Goal: Use online tool/utility: Utilize a website feature to perform a specific function

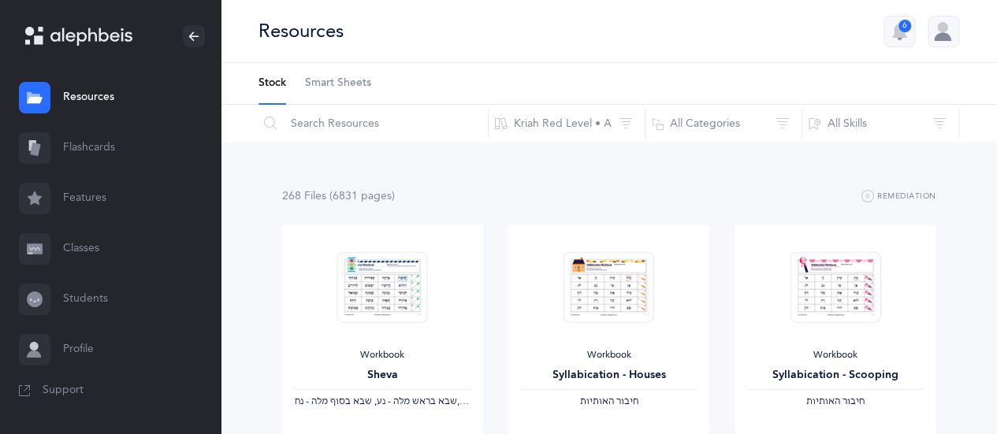
click at [93, 147] on link "Flashcards" at bounding box center [110, 148] width 221 height 50
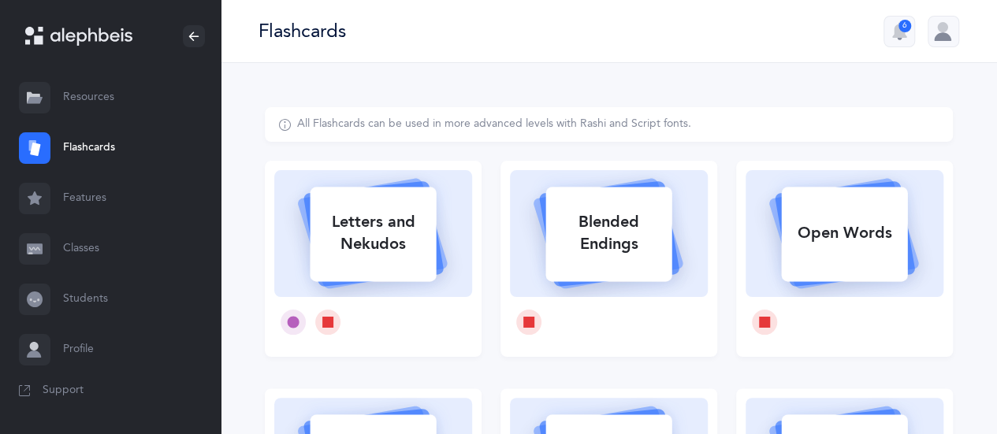
click at [634, 248] on div "Blended Endings" at bounding box center [608, 233] width 126 height 63
select select
select select "single"
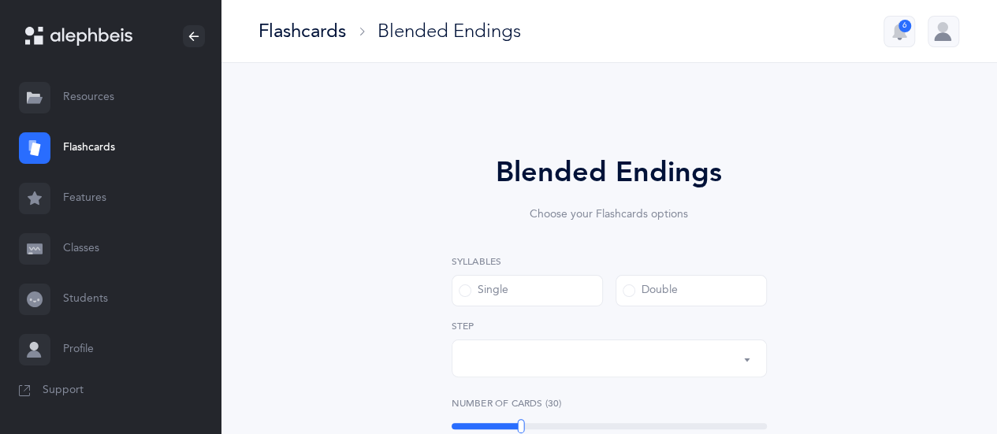
select select "28"
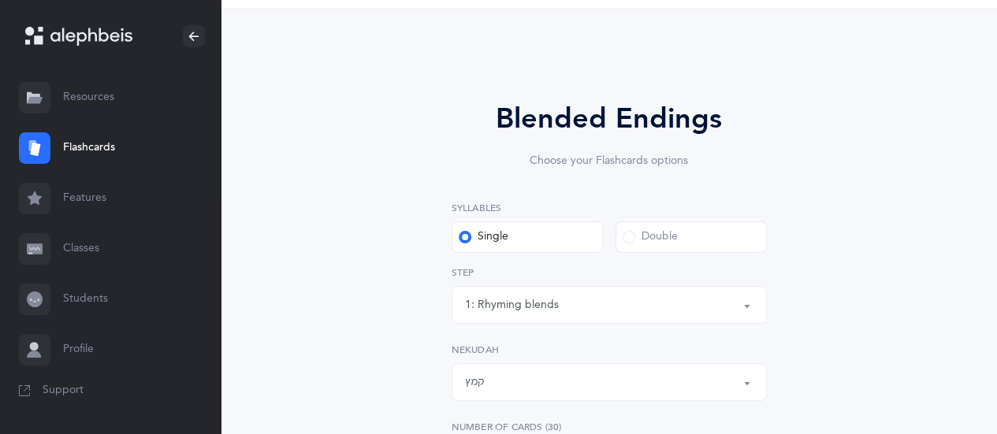
scroll to position [79, 0]
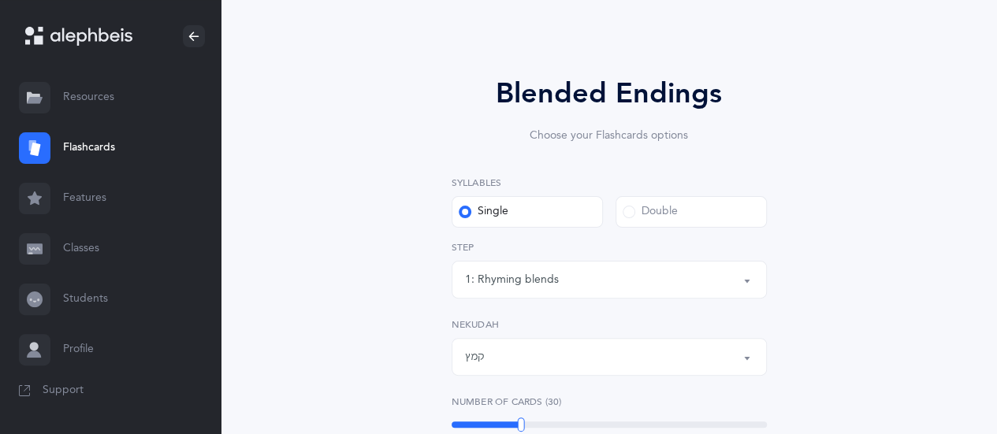
click at [643, 215] on div "Double" at bounding box center [649, 212] width 55 height 16
click at [0, 0] on input "Double" at bounding box center [0, 0] width 0 height 0
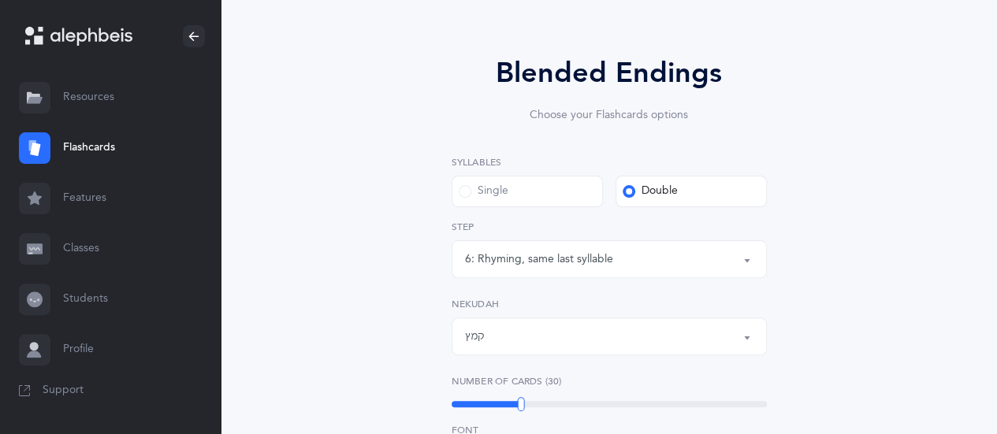
scroll to position [158, 0]
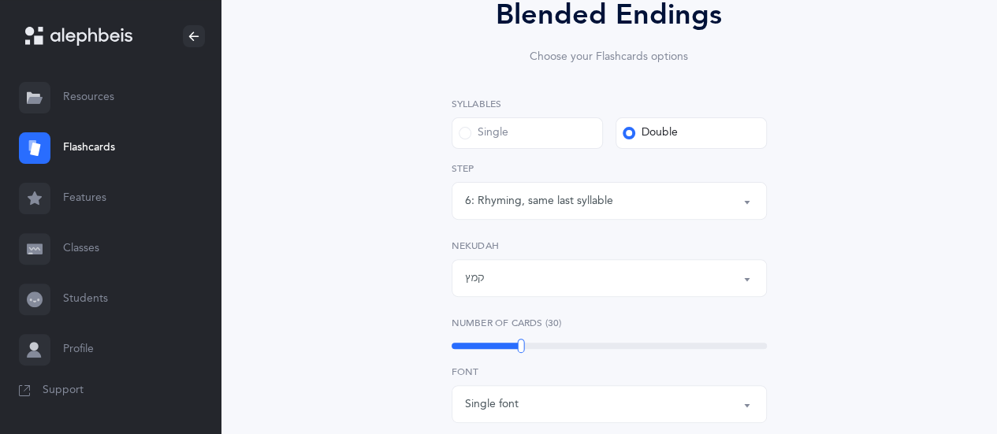
click at [743, 199] on button "6: Rhyming, same last syllable" at bounding box center [608, 201] width 315 height 38
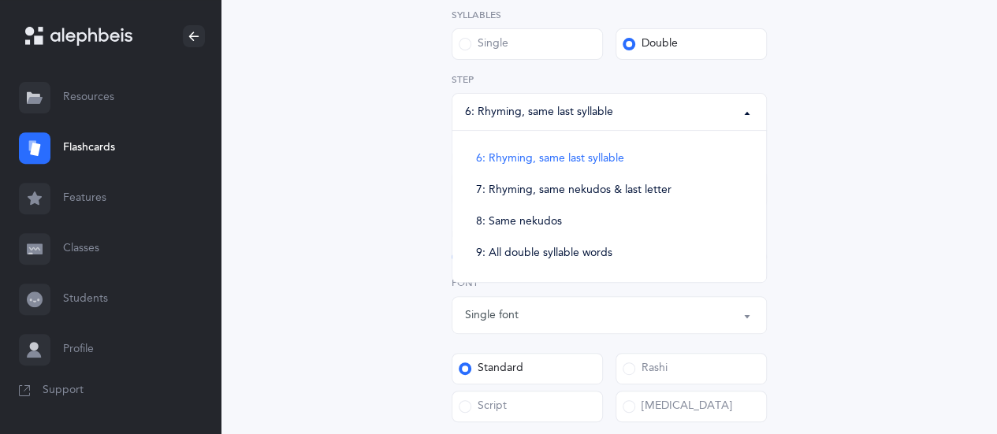
scroll to position [315, 0]
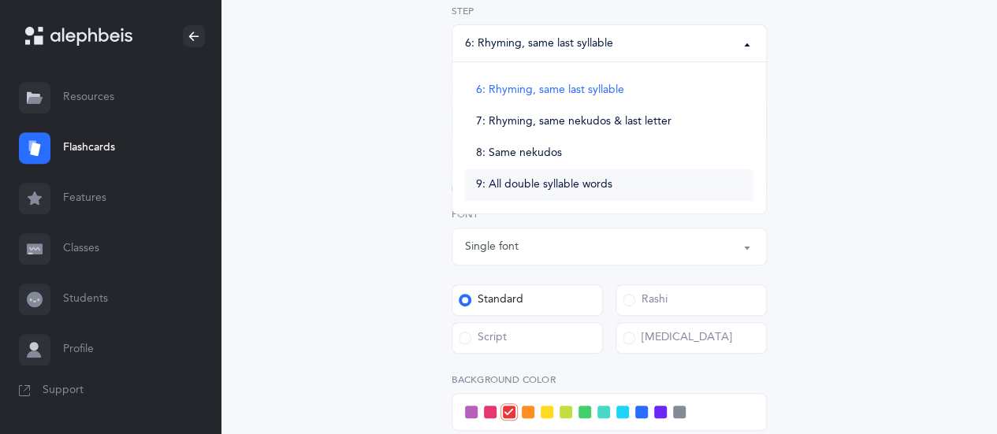
click at [547, 191] on span "9: All double syllable words" at bounding box center [544, 185] width 136 height 14
select select "9"
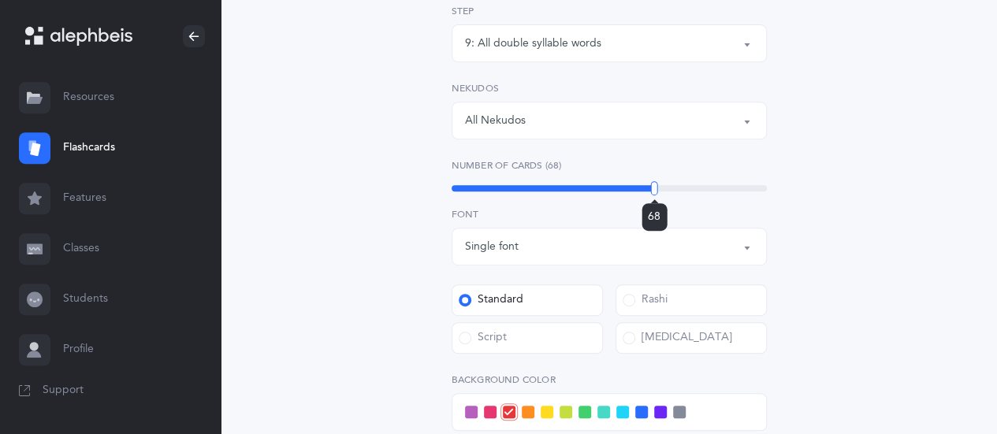
drag, startPoint x: 522, startPoint y: 187, endPoint x: 654, endPoint y: 177, distance: 132.7
click at [654, 177] on div "Number of Cards (68) 68" at bounding box center [608, 176] width 315 height 36
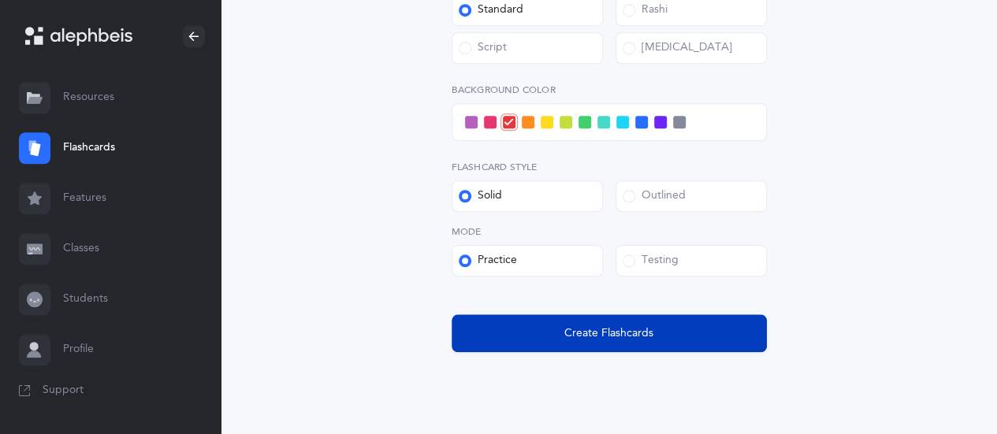
scroll to position [630, 0]
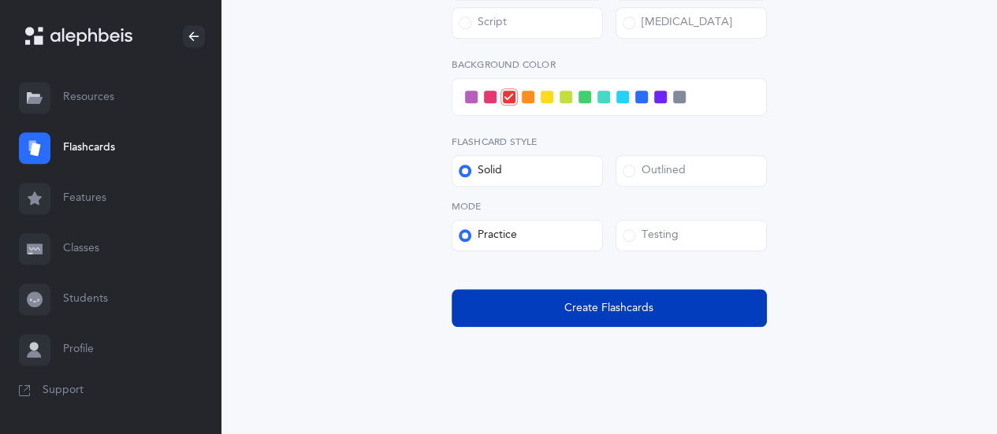
click at [622, 316] on button "Create Flashcards" at bounding box center [608, 308] width 315 height 38
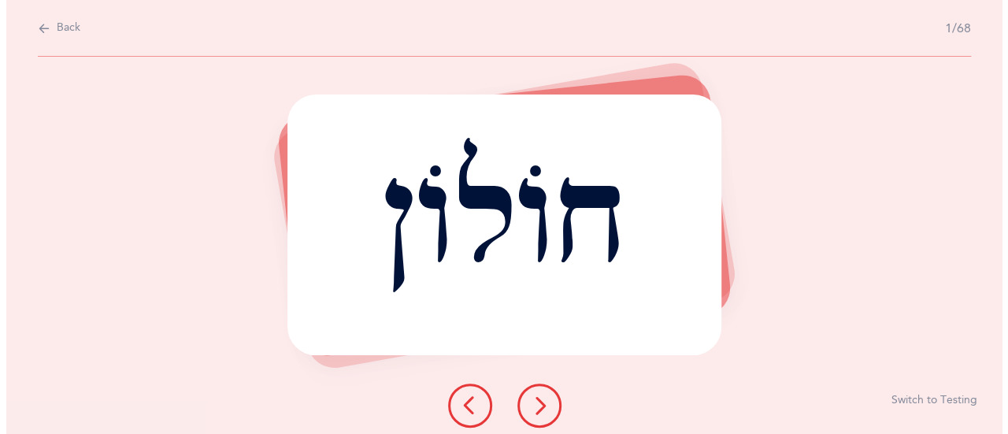
scroll to position [0, 0]
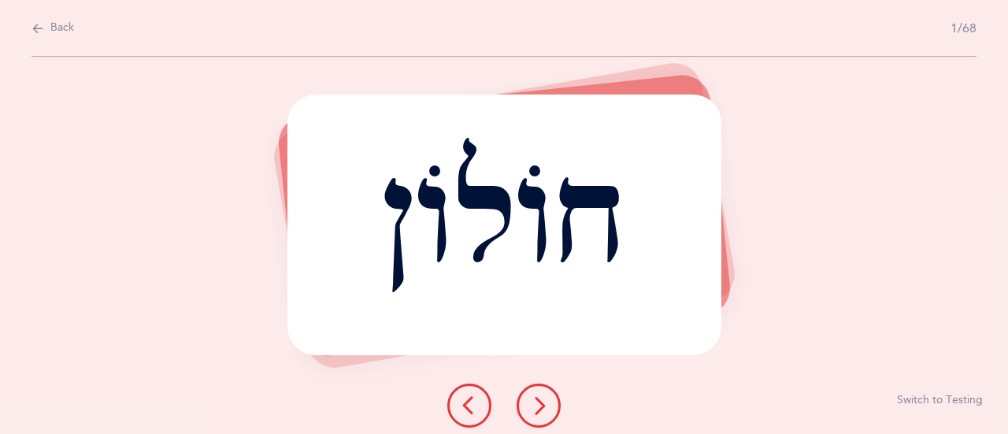
click at [539, 396] on icon at bounding box center [538, 405] width 19 height 19
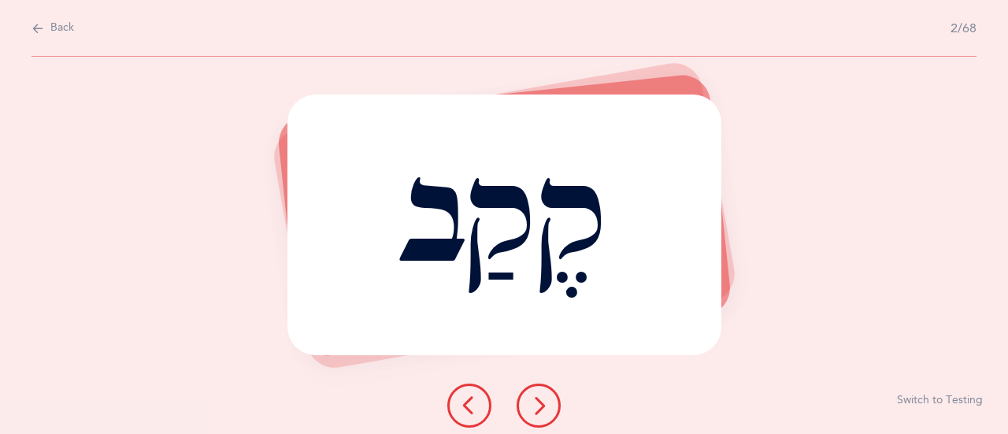
click at [542, 394] on button at bounding box center [539, 406] width 44 height 44
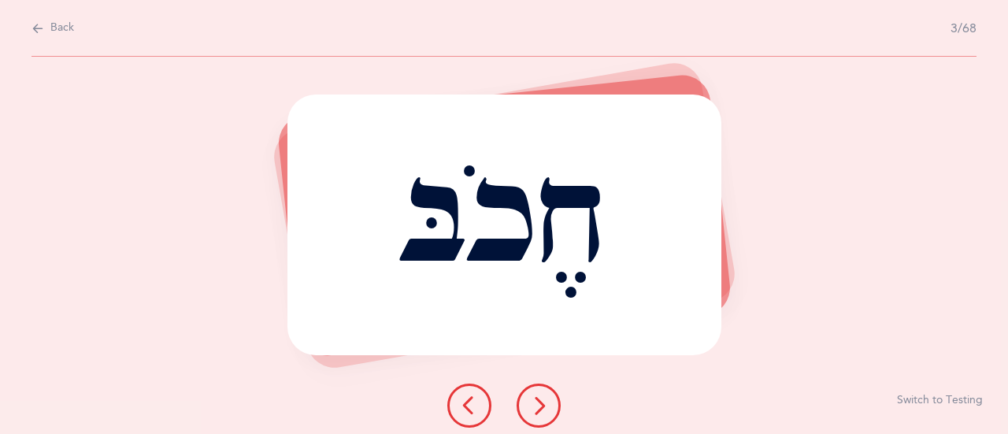
click at [542, 394] on button at bounding box center [539, 406] width 44 height 44
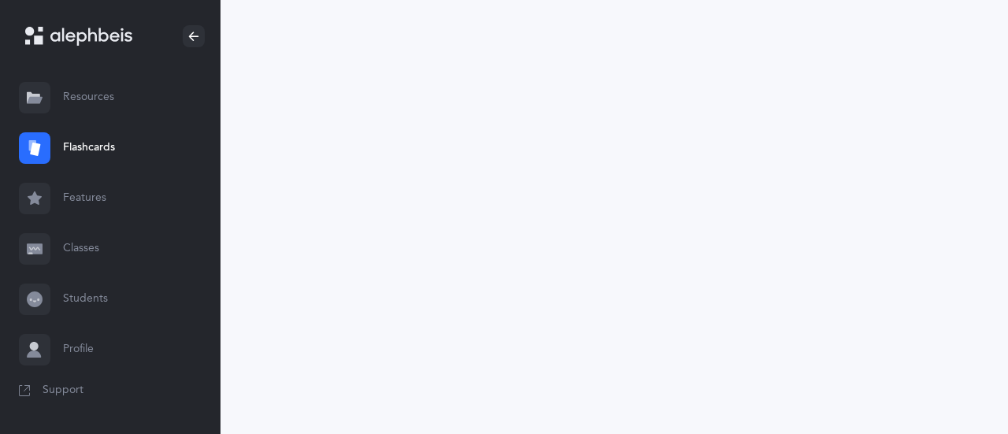
click at [91, 98] on link "Resources" at bounding box center [110, 97] width 221 height 50
click at [95, 144] on link "Flashcards" at bounding box center [110, 148] width 221 height 50
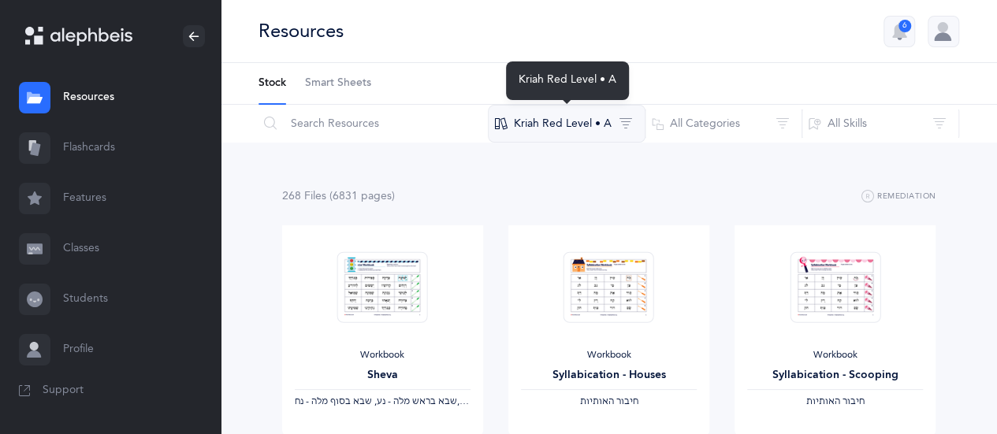
click at [629, 118] on button "Kriah Red Level • A" at bounding box center [567, 124] width 158 height 38
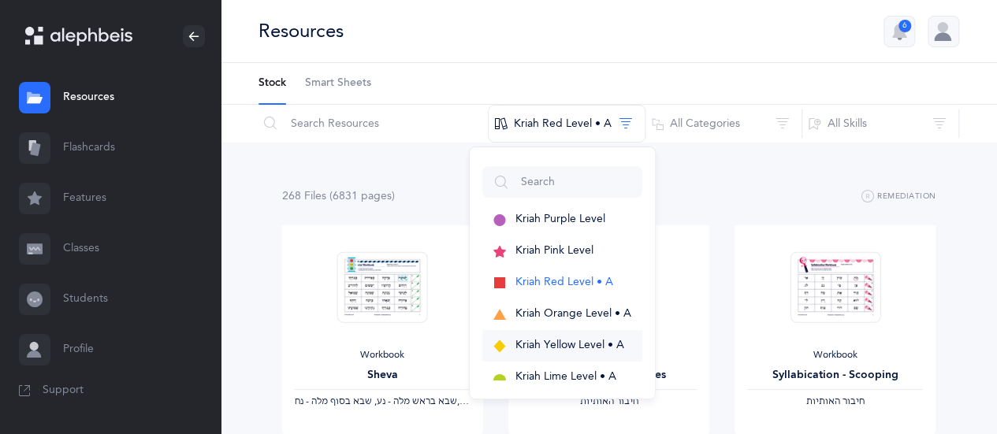
click at [572, 347] on span "Kriah Yellow Level • A" at bounding box center [569, 345] width 109 height 13
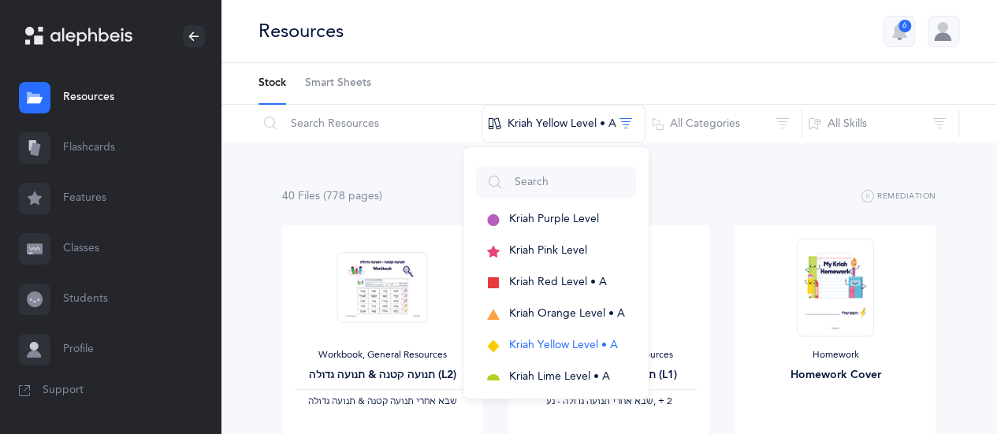
click at [82, 153] on link "Flashcards" at bounding box center [110, 148] width 221 height 50
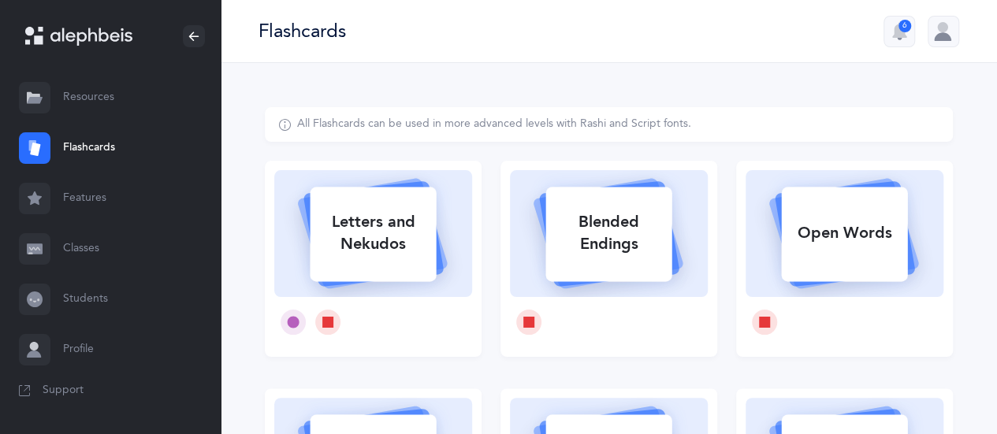
click at [606, 230] on div "Blended Endings" at bounding box center [608, 233] width 126 height 63
select select
select select "single"
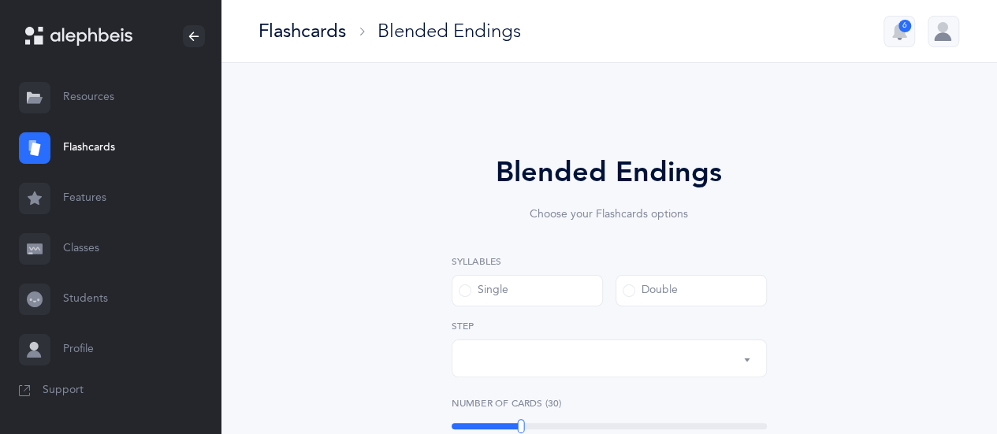
select select "28"
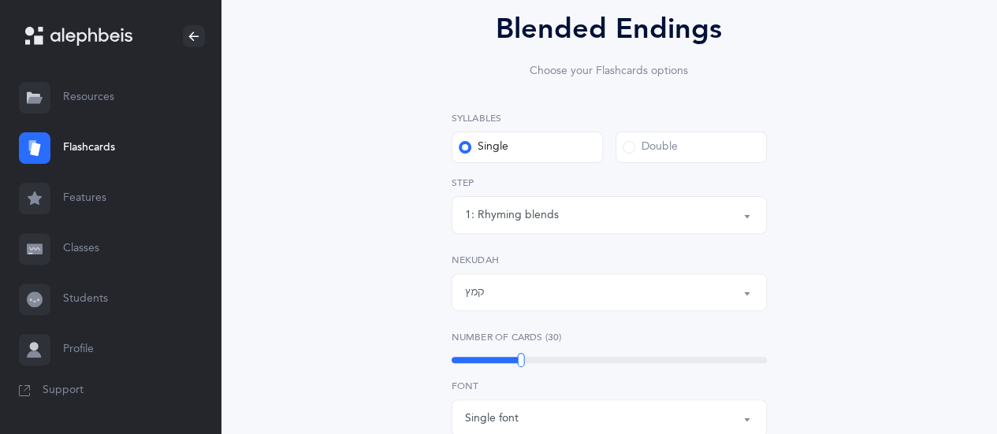
scroll to position [158, 0]
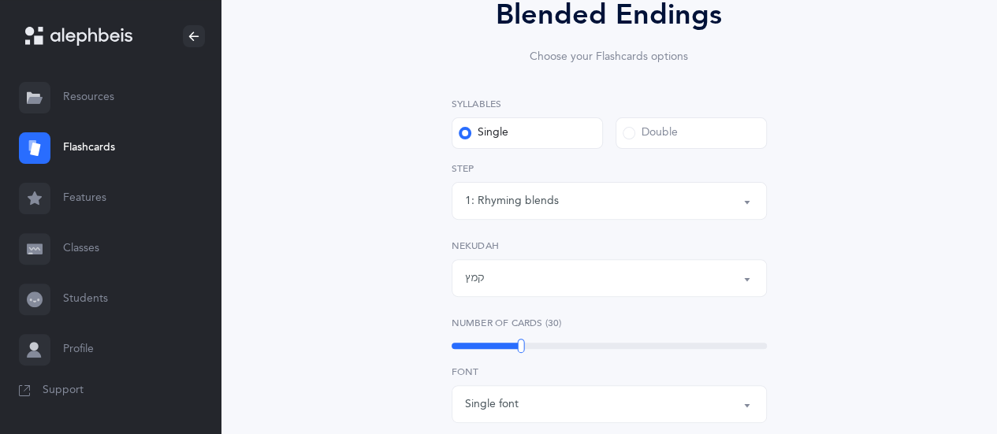
click at [631, 133] on span at bounding box center [628, 133] width 13 height 13
click at [0, 0] on input "Double" at bounding box center [0, 0] width 0 height 0
click at [744, 204] on button "6: Rhyming, same last syllable" at bounding box center [608, 201] width 315 height 38
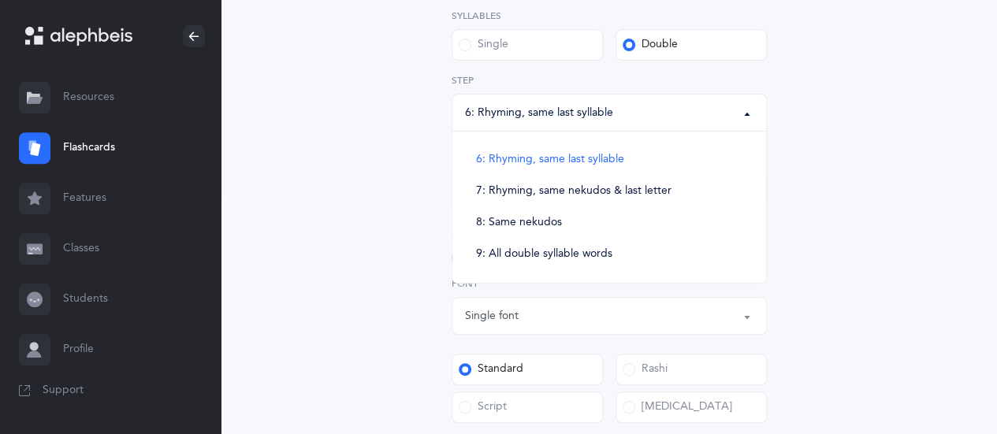
scroll to position [315, 0]
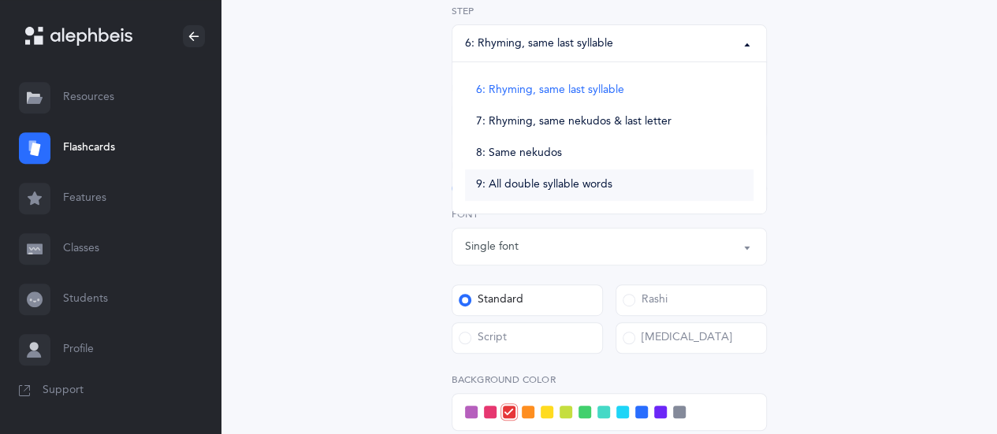
click at [542, 186] on span "9: All double syllable words" at bounding box center [544, 185] width 136 height 14
select select "9"
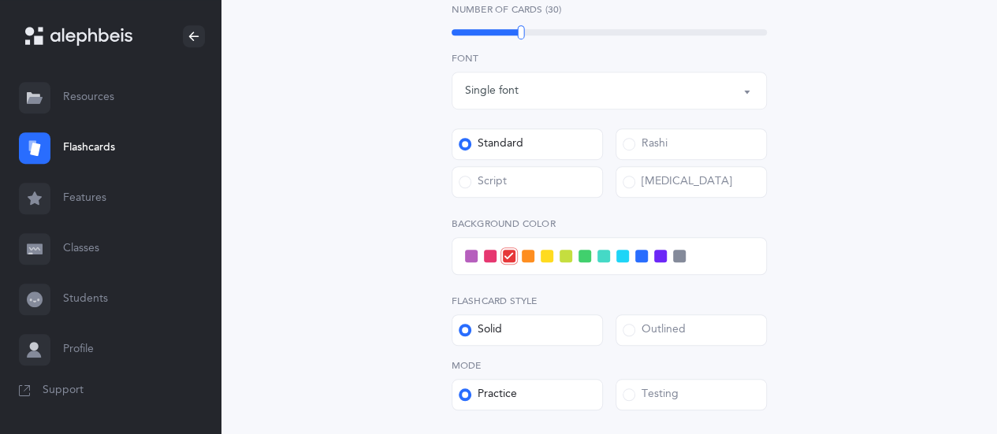
scroll to position [473, 0]
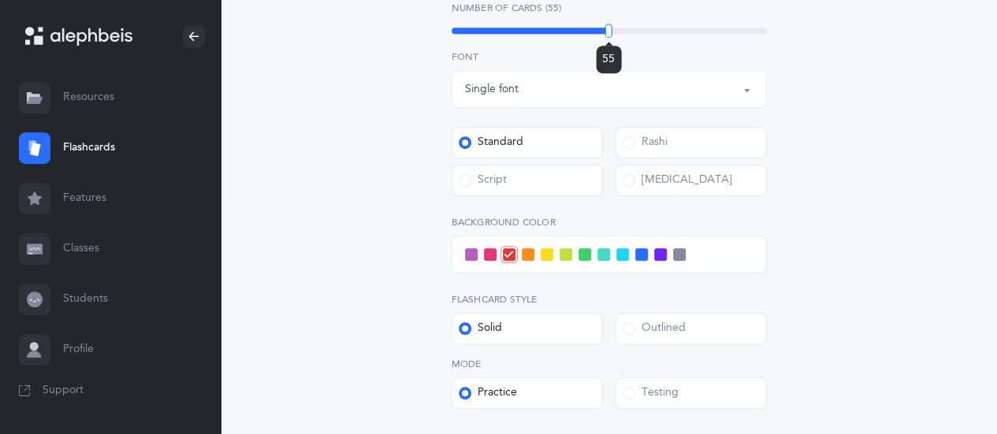
drag, startPoint x: 517, startPoint y: 31, endPoint x: 608, endPoint y: 34, distance: 91.4
click at [608, 34] on div at bounding box center [608, 31] width 7 height 14
click at [640, 259] on span at bounding box center [641, 254] width 13 height 13
click at [0, 0] on input "checkbox" at bounding box center [0, 0] width 0 height 0
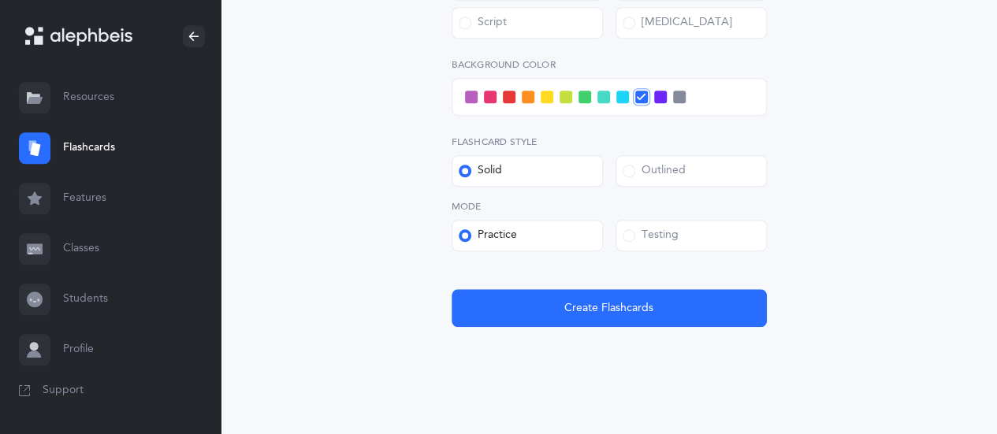
scroll to position [649, 0]
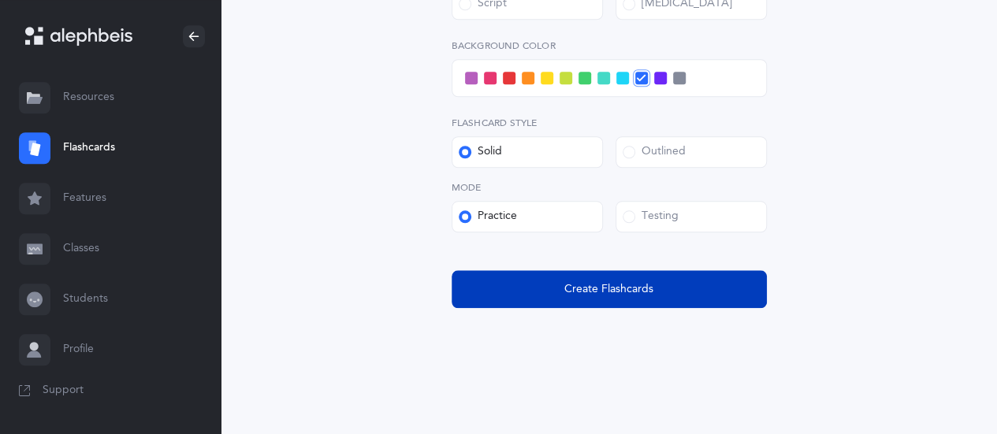
click at [605, 299] on button "Create Flashcards" at bounding box center [608, 289] width 315 height 38
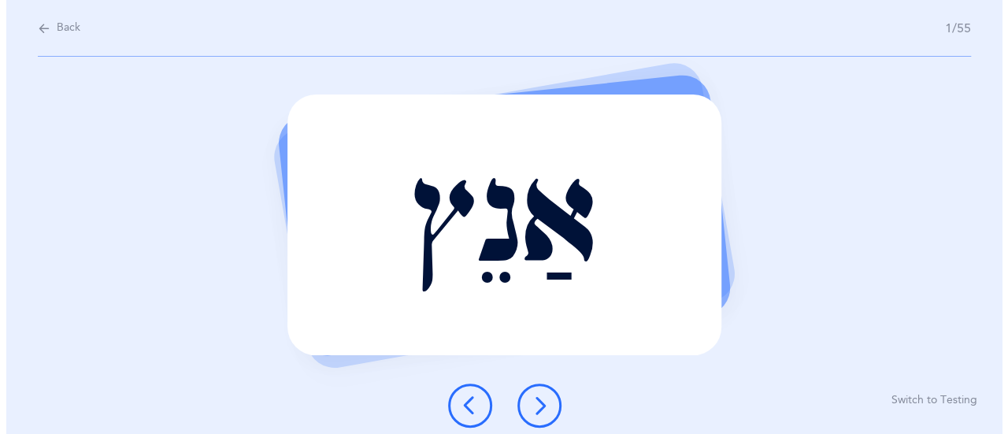
scroll to position [0, 0]
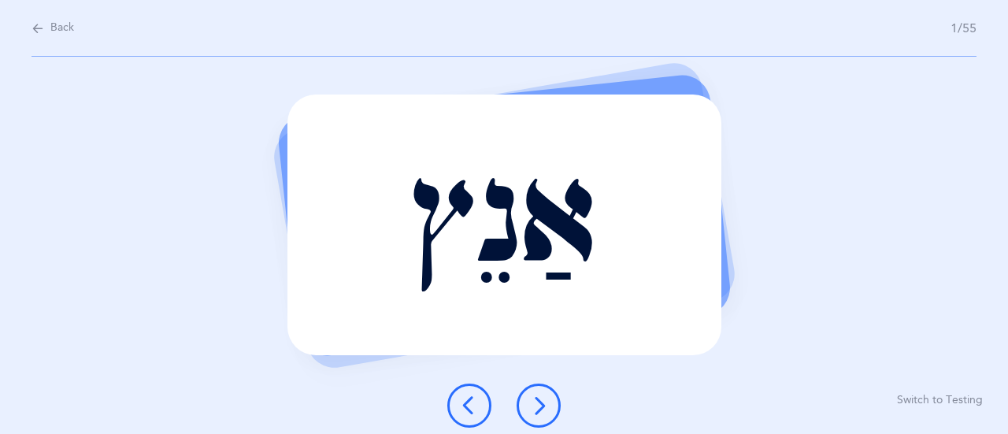
click at [540, 410] on icon at bounding box center [538, 405] width 19 height 19
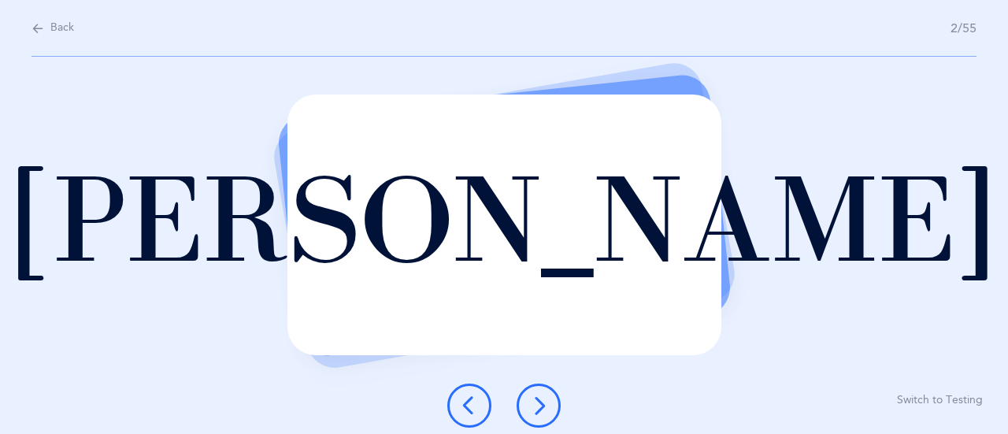
click at [537, 401] on icon at bounding box center [538, 405] width 19 height 19
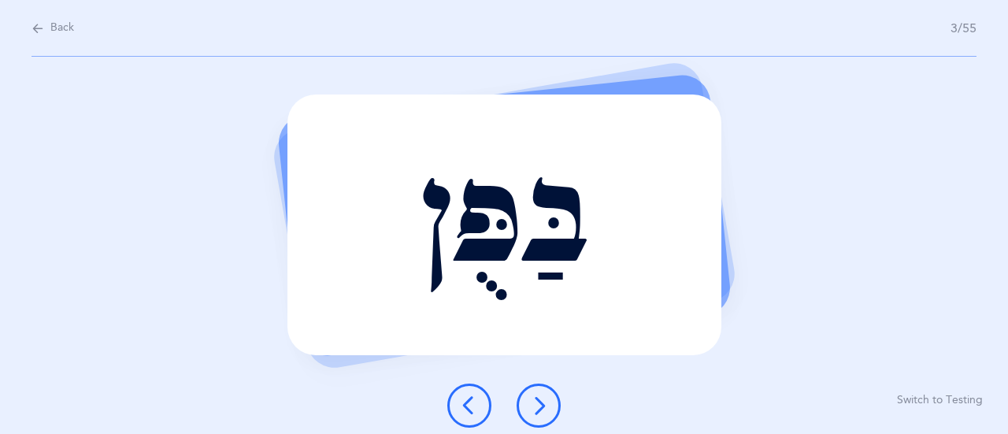
click at [554, 410] on button at bounding box center [539, 406] width 44 height 44
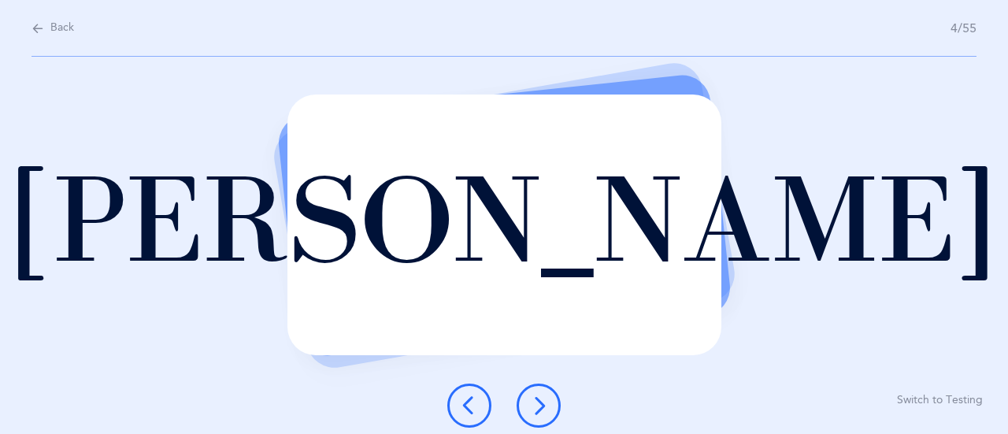
click at [534, 410] on icon at bounding box center [538, 405] width 19 height 19
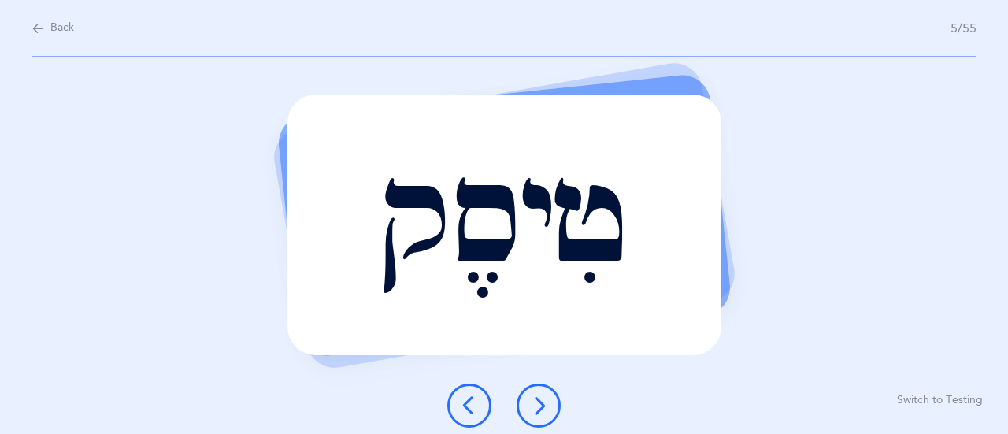
click at [529, 418] on button at bounding box center [539, 406] width 44 height 44
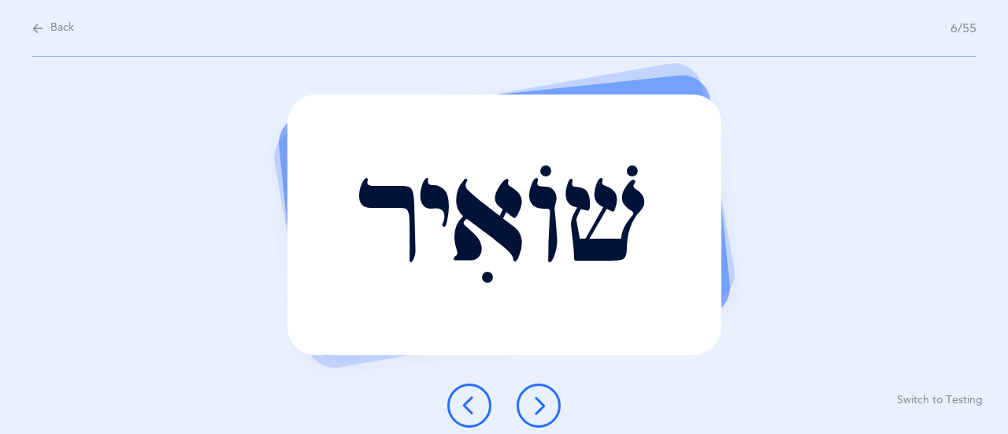
click at [533, 398] on icon at bounding box center [538, 405] width 19 height 19
